Goal: Information Seeking & Learning: Learn about a topic

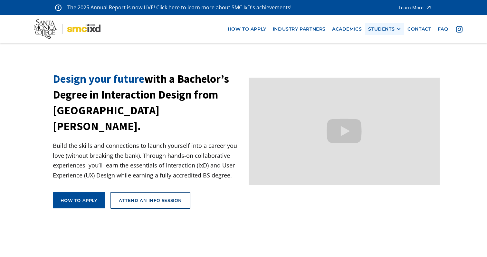
click at [400, 29] on div at bounding box center [399, 29] width 5 height 5
click at [446, 28] on link "faq" at bounding box center [443, 29] width 17 height 12
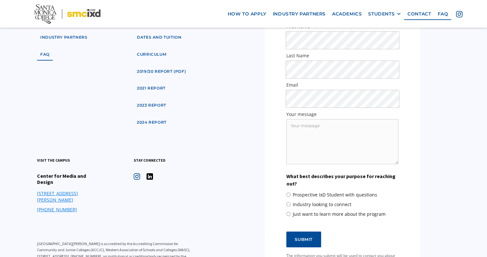
scroll to position [757, 0]
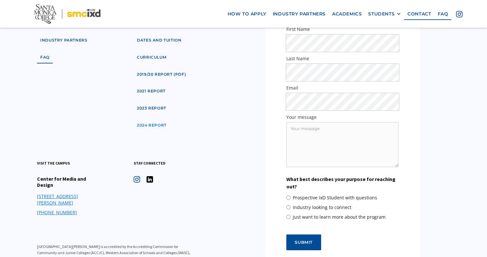
click at [151, 125] on link "2024 Report" at bounding box center [152, 126] width 36 height 12
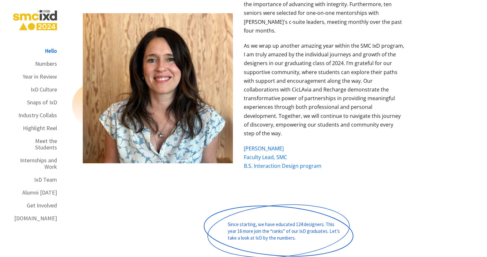
scroll to position [687, 0]
